Goal: Information Seeking & Learning: Learn about a topic

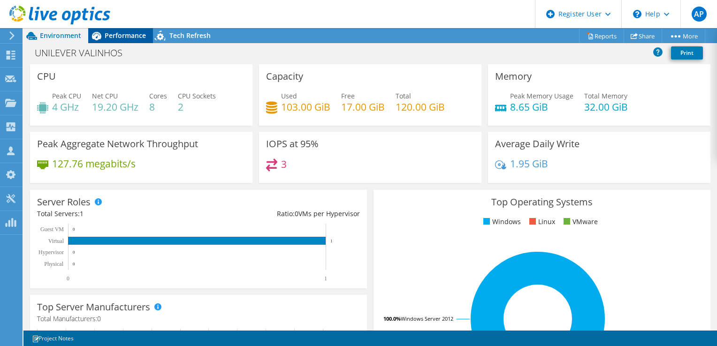
click at [129, 33] on span "Performance" at bounding box center [125, 35] width 41 height 9
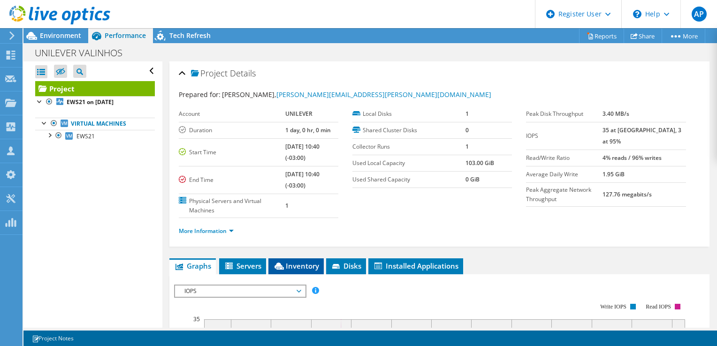
click at [307, 264] on span "Inventory" at bounding box center [296, 265] width 46 height 9
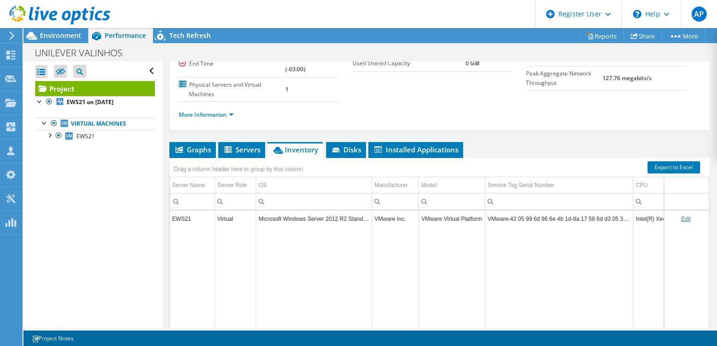
scroll to position [151, 0]
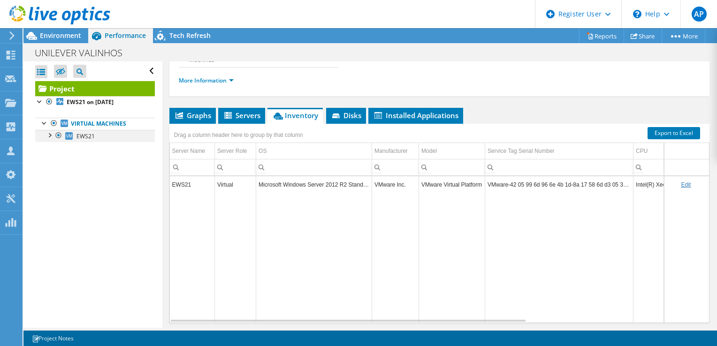
click at [48, 135] on div at bounding box center [49, 134] width 9 height 9
click at [41, 123] on div at bounding box center [44, 122] width 9 height 9
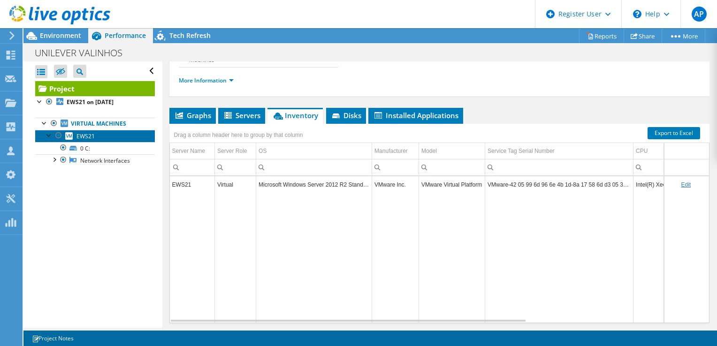
click at [93, 141] on link "EWS21" at bounding box center [95, 136] width 120 height 12
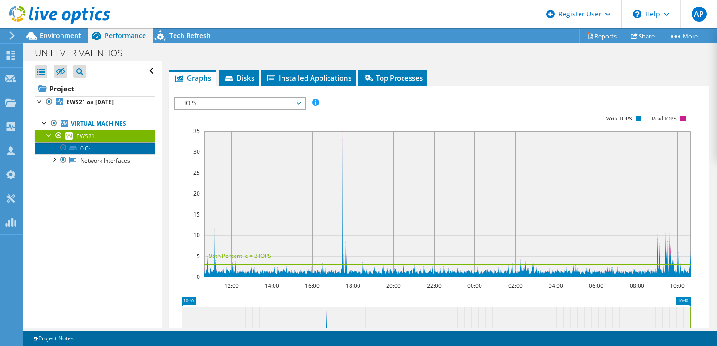
click at [99, 149] on link "0 C:" at bounding box center [95, 148] width 120 height 12
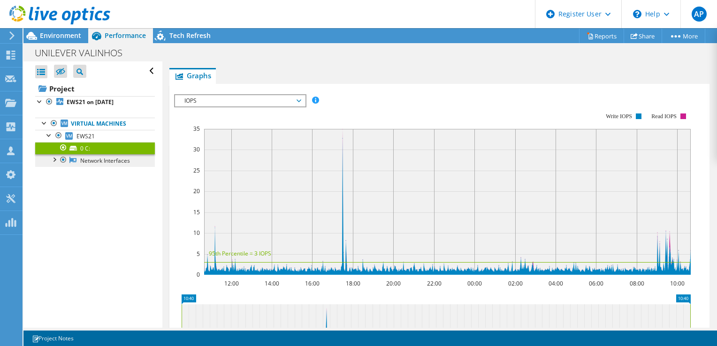
click at [113, 158] on link "Network Interfaces" at bounding box center [95, 160] width 120 height 12
click at [90, 125] on link "Virtual Machines" at bounding box center [95, 124] width 120 height 12
click at [66, 129] on link "Virtual Machines" at bounding box center [95, 124] width 120 height 12
click at [43, 124] on div at bounding box center [44, 122] width 9 height 9
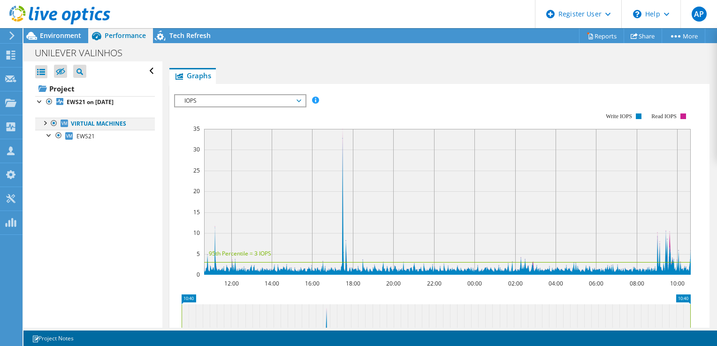
click at [43, 124] on div at bounding box center [44, 122] width 9 height 9
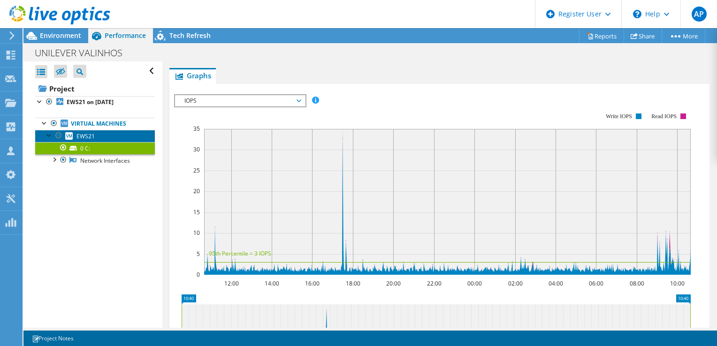
click at [92, 135] on span "EWS21" at bounding box center [85, 136] width 18 height 8
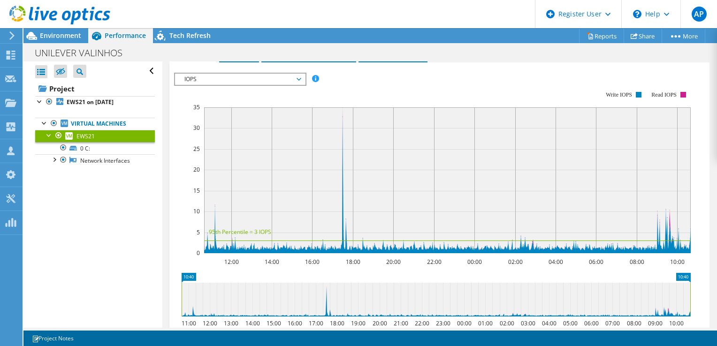
scroll to position [153, 0]
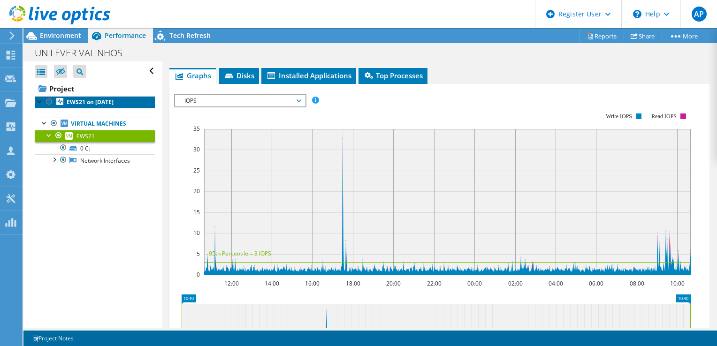
click at [98, 100] on b "EWS21 on [DATE]" at bounding box center [90, 102] width 47 height 8
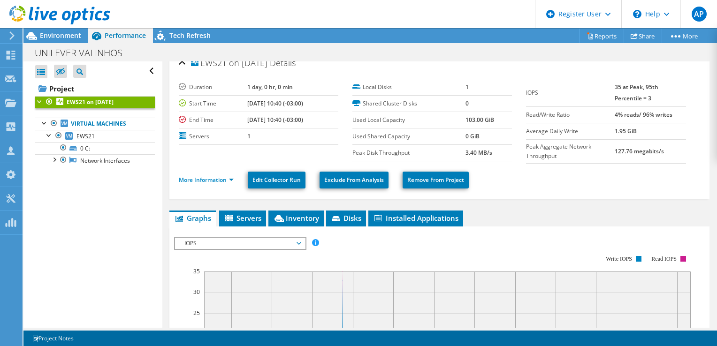
scroll to position [0, 0]
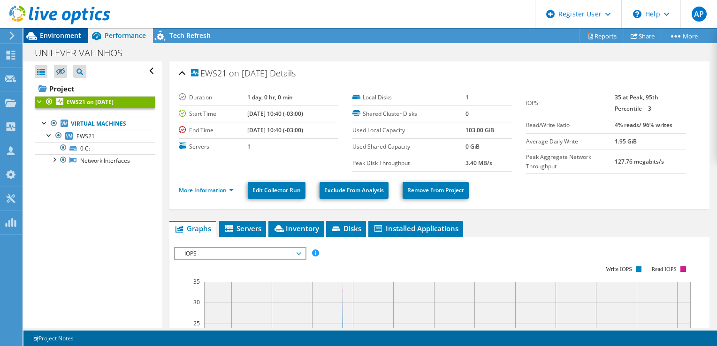
click at [76, 37] on span "Environment" at bounding box center [60, 35] width 41 height 9
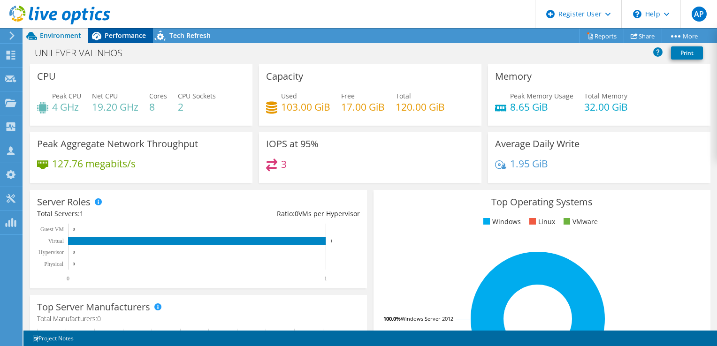
click at [133, 33] on span "Performance" at bounding box center [125, 35] width 41 height 9
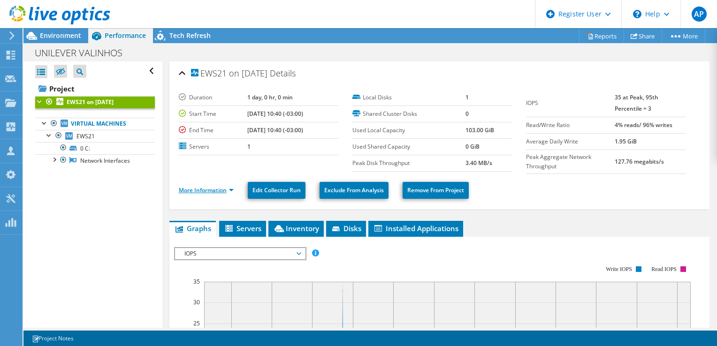
click at [217, 187] on link "More Information" at bounding box center [206, 190] width 55 height 8
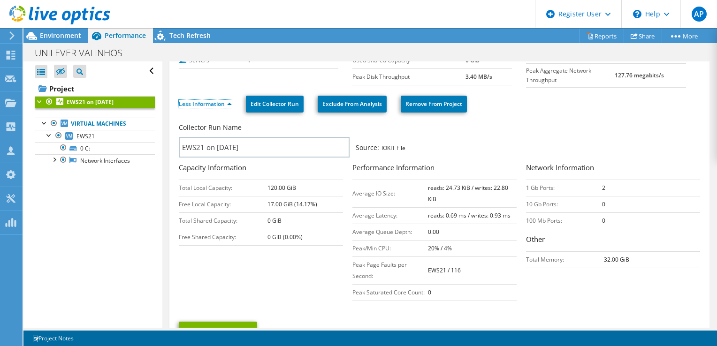
scroll to position [87, 0]
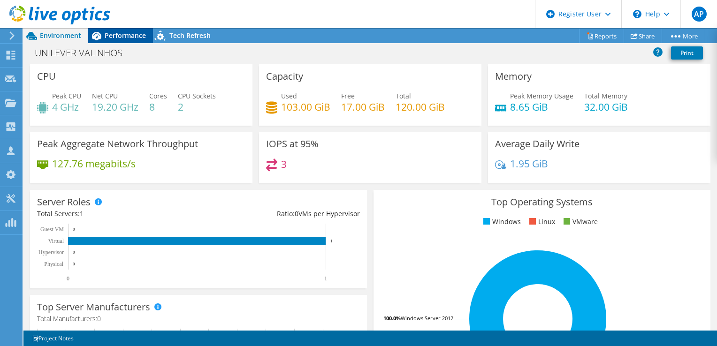
click at [133, 40] on div "Performance" at bounding box center [120, 35] width 65 height 15
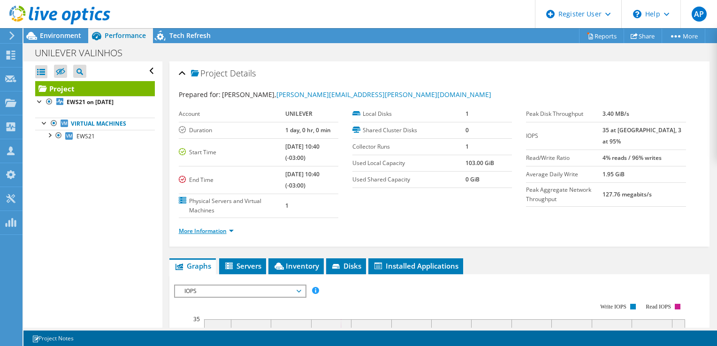
click at [223, 228] on link "More Information" at bounding box center [206, 231] width 55 height 8
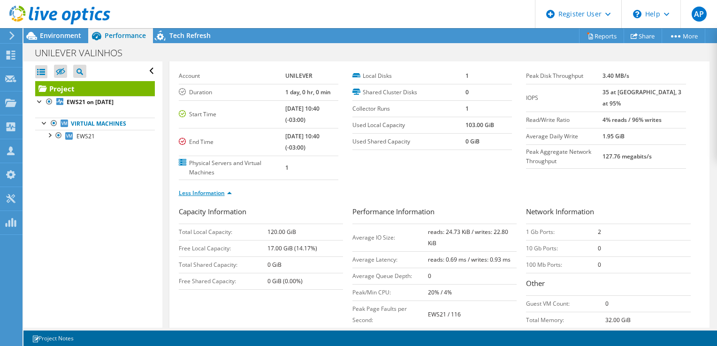
scroll to position [69, 0]
